Goal: Navigation & Orientation: Find specific page/section

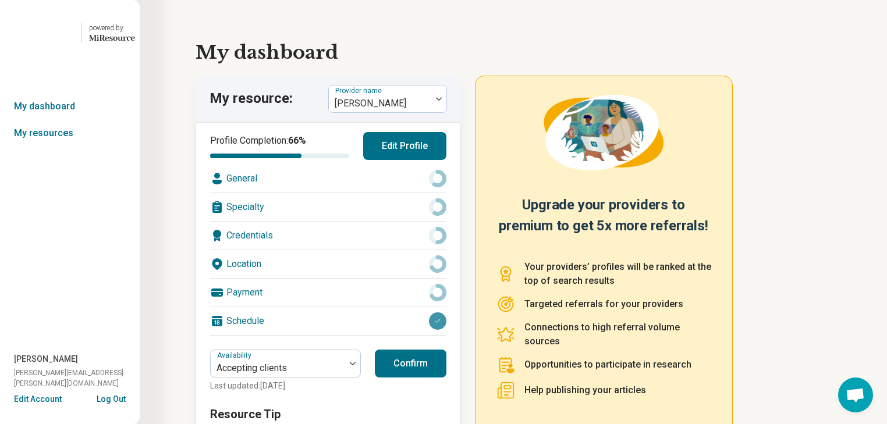
click at [102, 394] on button "Log Out" at bounding box center [111, 397] width 29 height 9
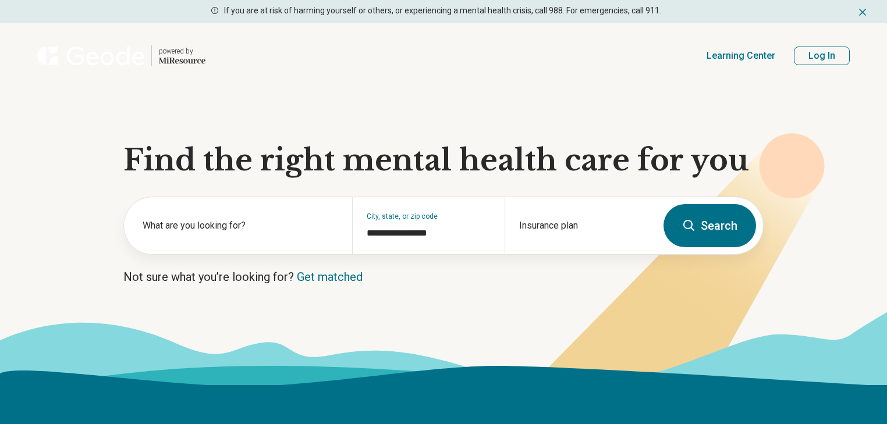
click at [806, 65] on button "Log In" at bounding box center [822, 56] width 56 height 19
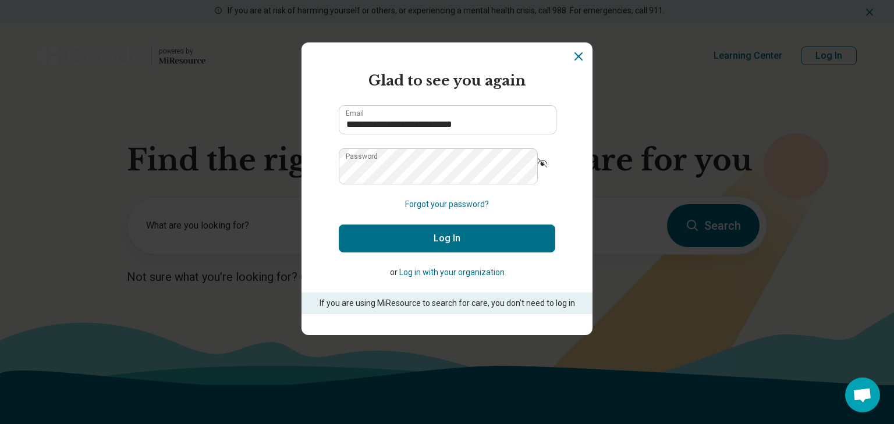
click at [503, 252] on button "Log In" at bounding box center [447, 239] width 216 height 28
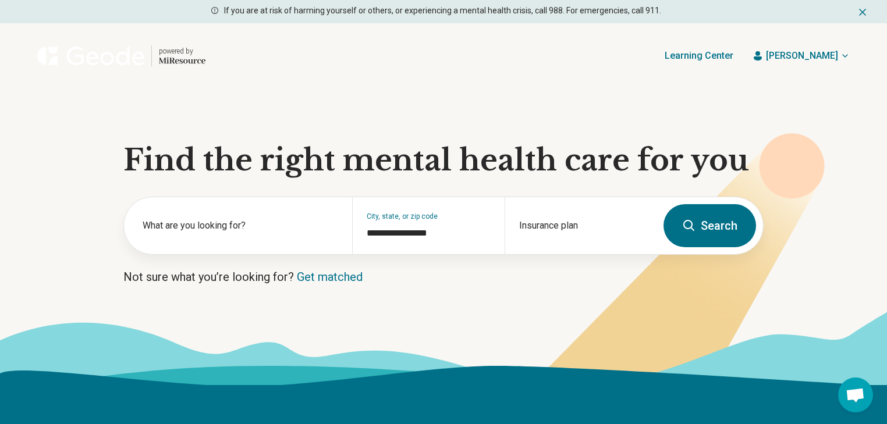
click at [840, 61] on icon "button" at bounding box center [844, 55] width 9 height 9
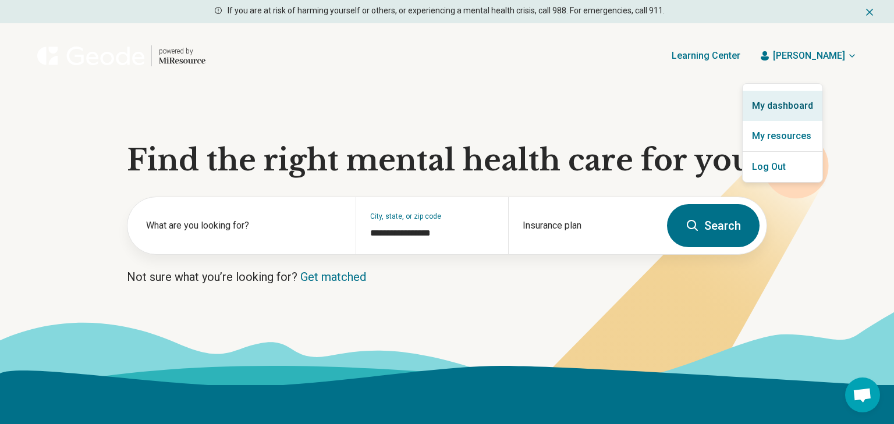
click at [797, 114] on link "My dashboard" at bounding box center [782, 106] width 80 height 30
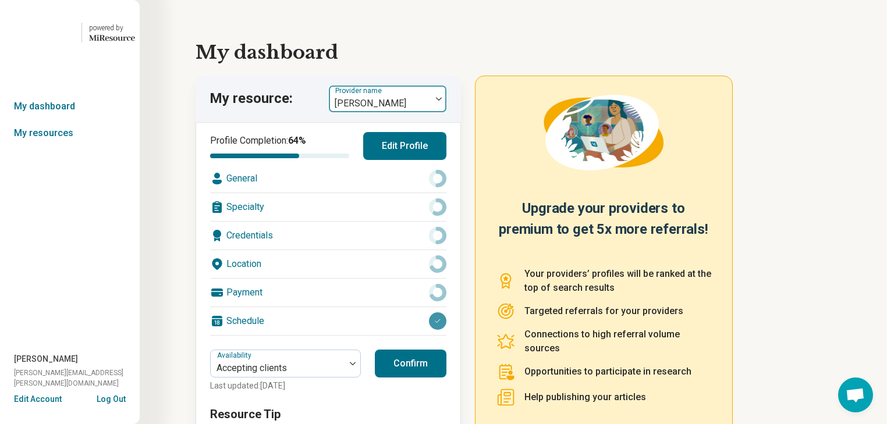
click at [442, 101] on img at bounding box center [439, 98] width 6 height 3
type input "******"
click at [58, 147] on link "My resources" at bounding box center [70, 133] width 140 height 27
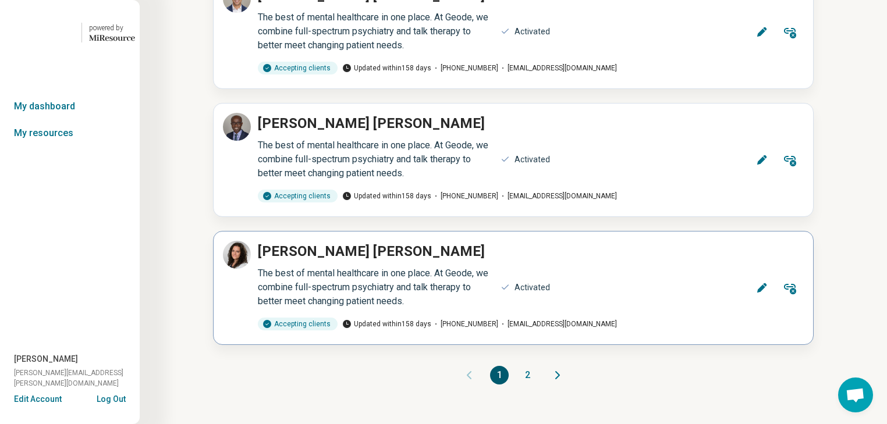
scroll to position [17434, 0]
click at [527, 366] on button "2" at bounding box center [527, 375] width 19 height 19
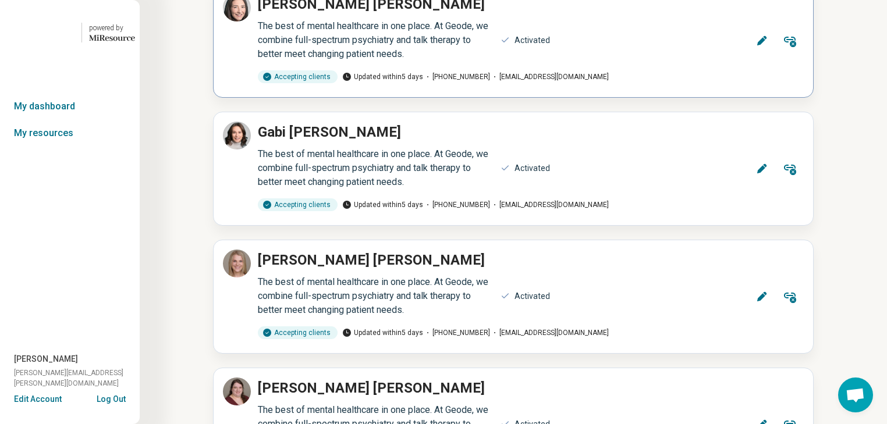
scroll to position [884, 0]
click at [56, 120] on link "My dashboard" at bounding box center [70, 106] width 140 height 27
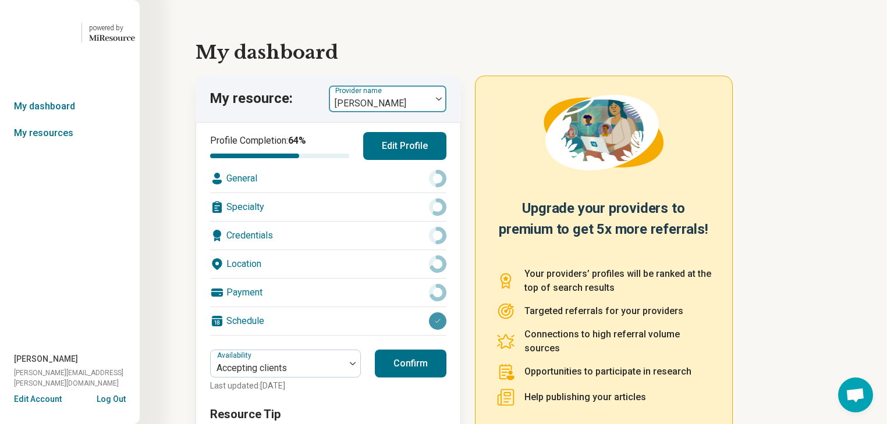
click at [439, 101] on div at bounding box center [438, 98] width 15 height 3
click at [61, 147] on link "My resources" at bounding box center [70, 133] width 140 height 27
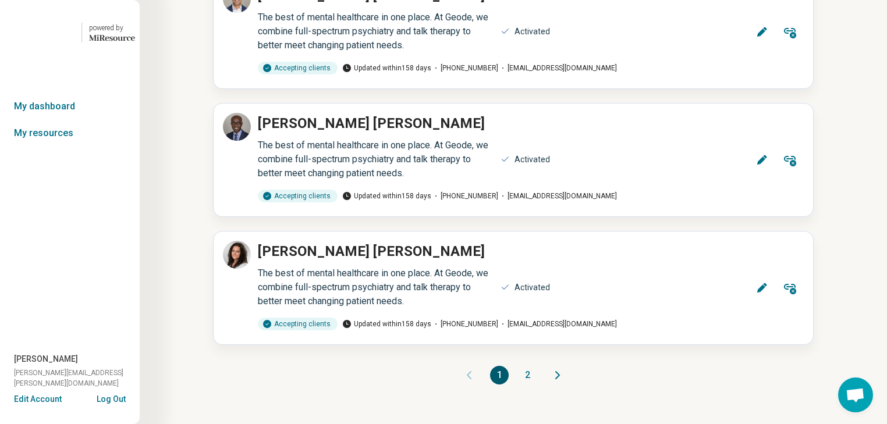
scroll to position [17434, 0]
click at [559, 372] on icon "Next page" at bounding box center [557, 375] width 3 height 7
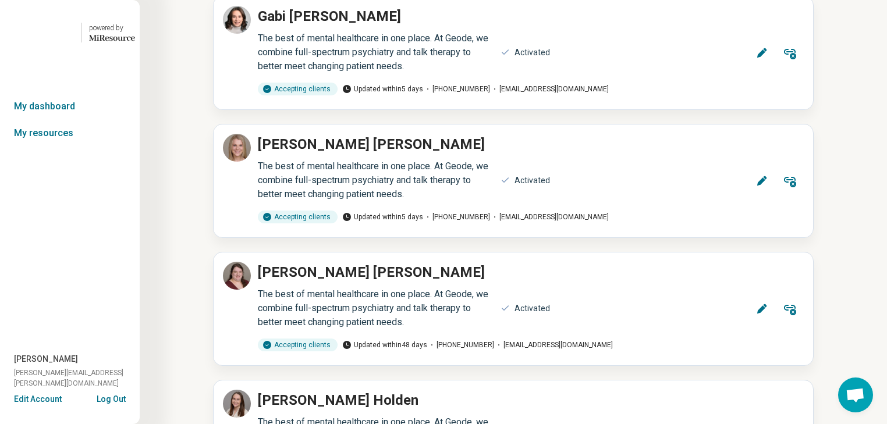
scroll to position [769, 0]
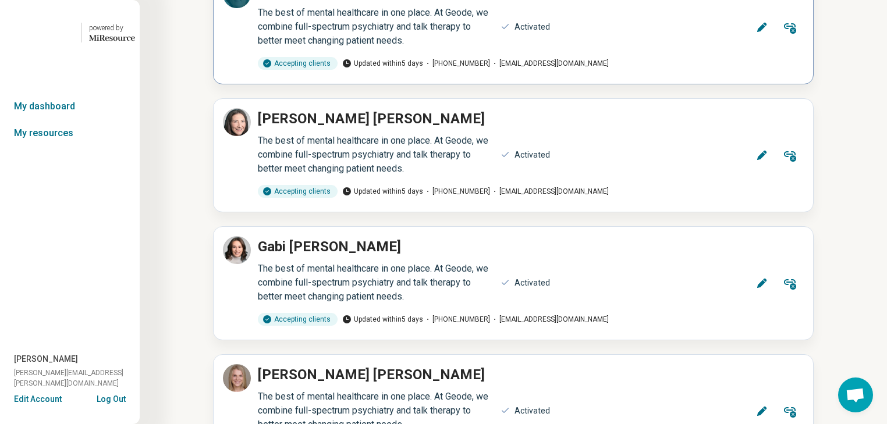
click at [28, 120] on link "My dashboard" at bounding box center [70, 106] width 140 height 27
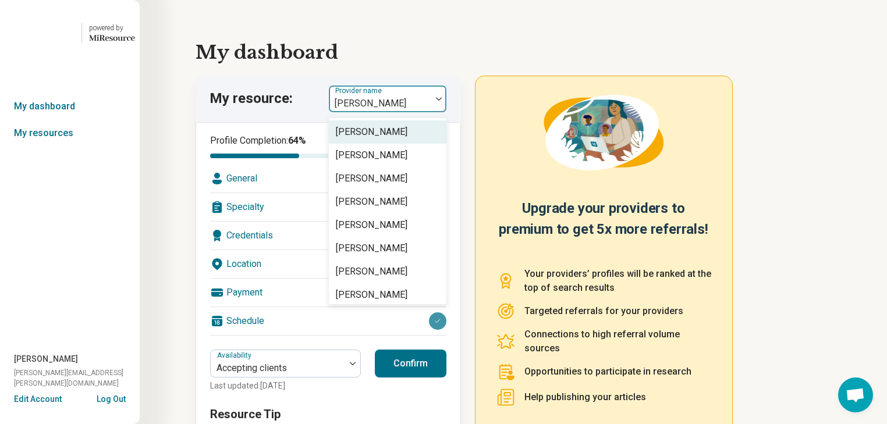
click at [442, 101] on div at bounding box center [438, 98] width 15 height 3
click at [48, 147] on link "My resources" at bounding box center [70, 133] width 140 height 27
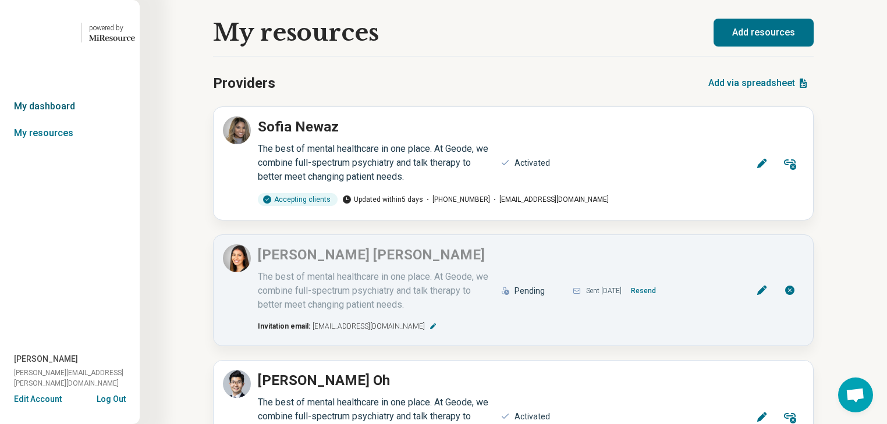
click at [72, 120] on link "My dashboard" at bounding box center [70, 106] width 140 height 27
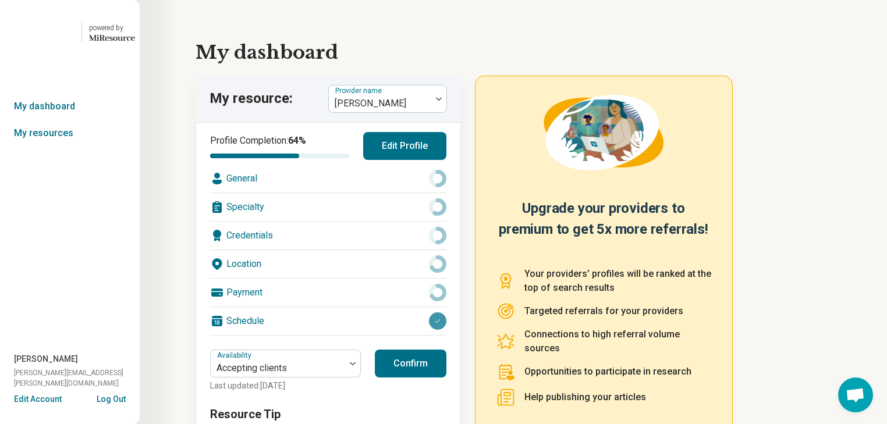
click at [414, 160] on button "Edit Profile" at bounding box center [404, 146] width 83 height 28
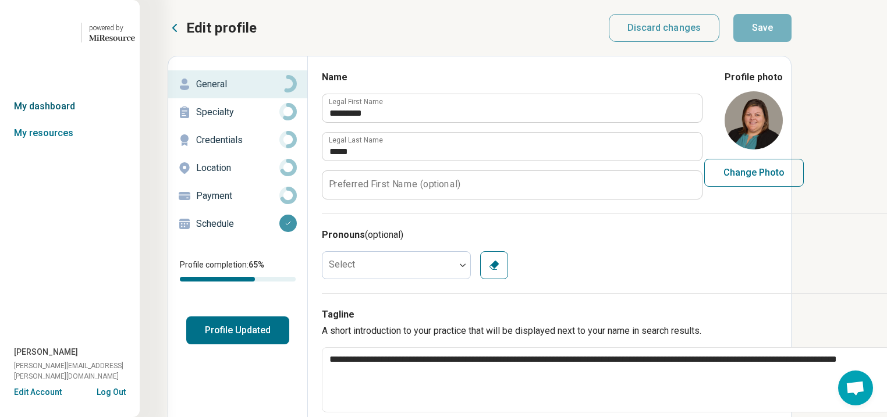
click at [47, 120] on link "My dashboard" at bounding box center [70, 106] width 140 height 27
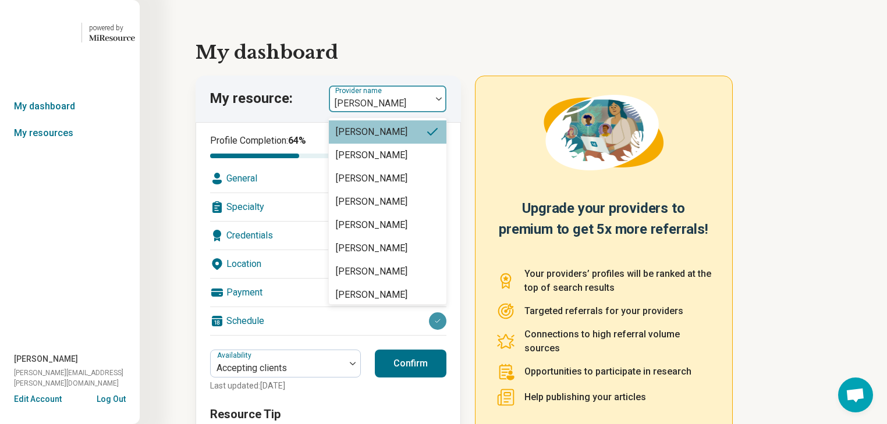
click at [442, 101] on img at bounding box center [439, 98] width 6 height 3
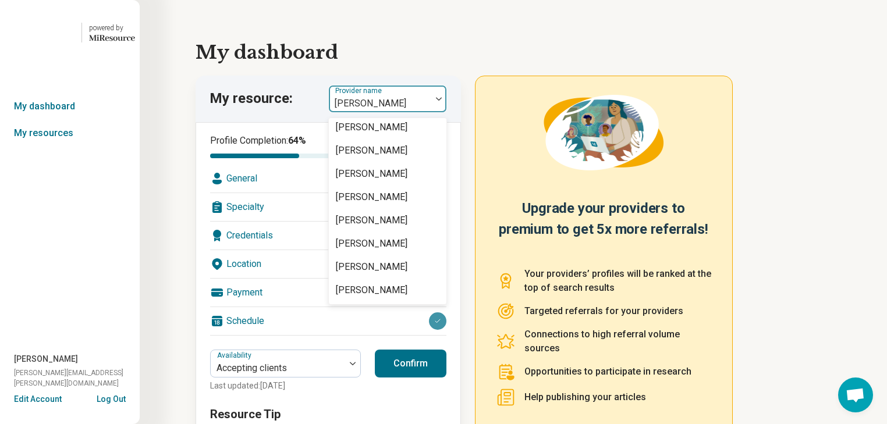
scroll to position [2234, 0]
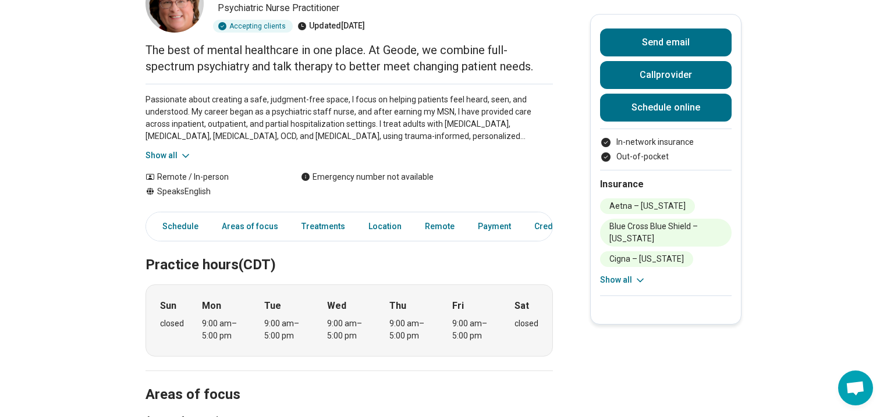
scroll to position [93, 0]
click at [189, 162] on icon at bounding box center [186, 156] width 12 height 12
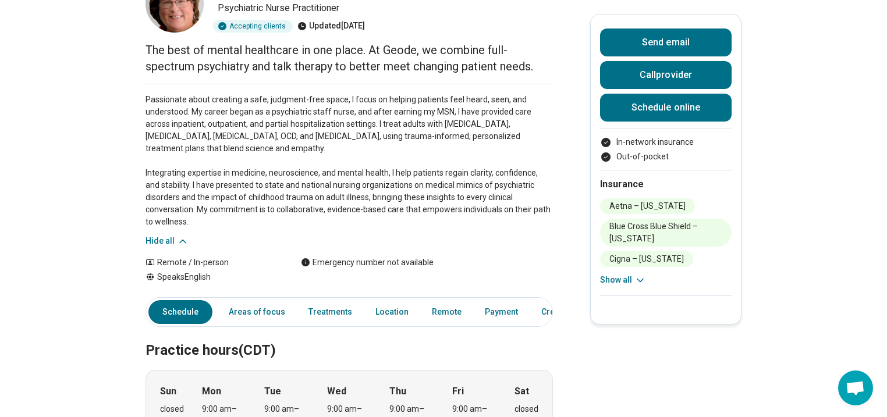
click at [186, 243] on icon at bounding box center [183, 241] width 6 height 3
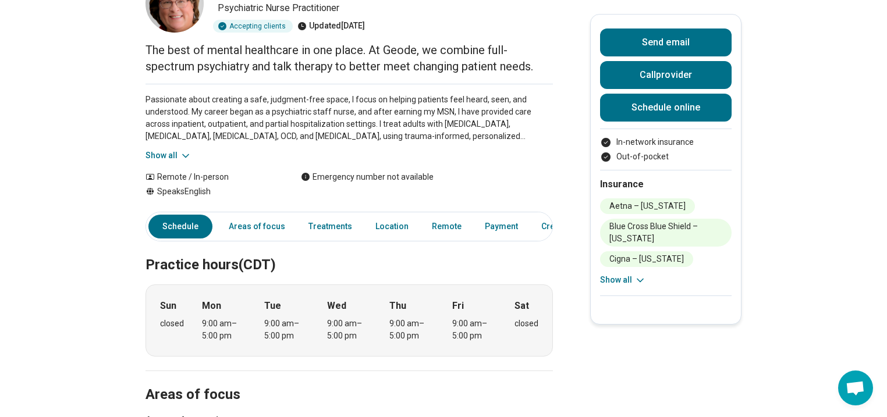
click at [646, 286] on icon at bounding box center [640, 281] width 12 height 12
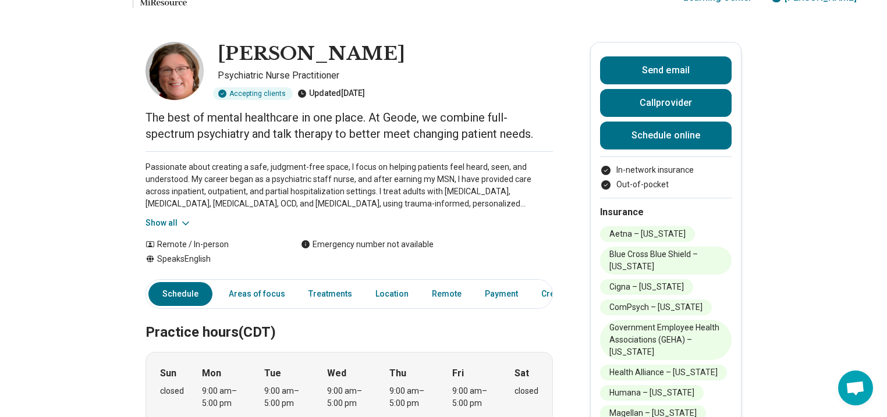
scroll to position [0, 0]
